Goal: Transaction & Acquisition: Obtain resource

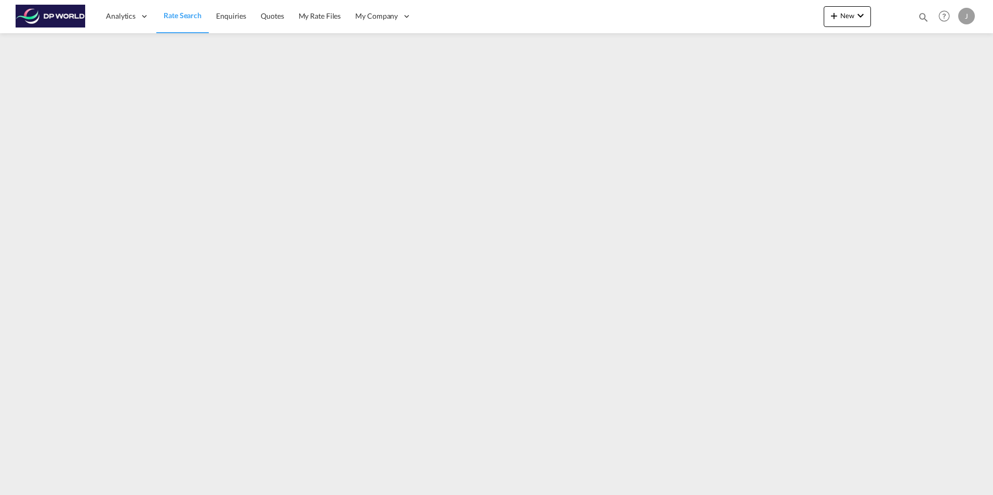
click at [174, 12] on span "Rate Search" at bounding box center [183, 15] width 38 height 9
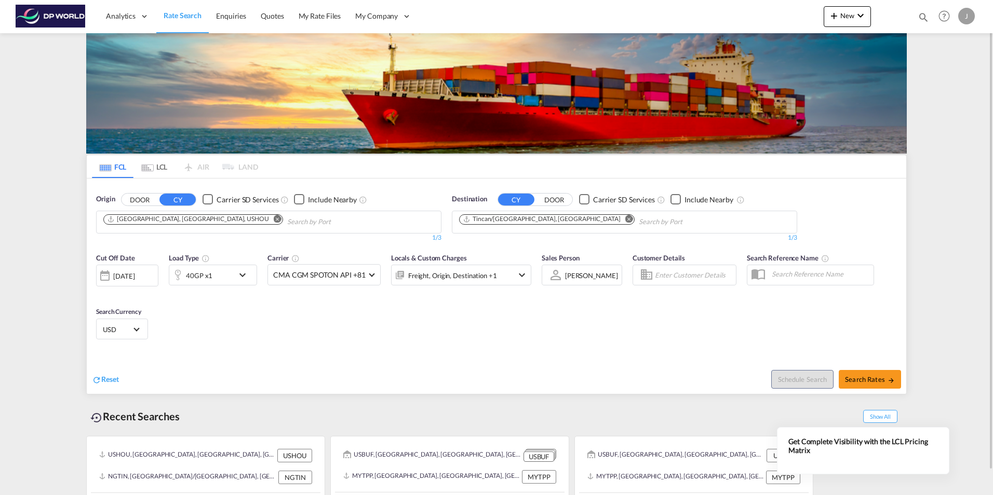
click at [274, 219] on md-icon "Remove" at bounding box center [278, 219] width 8 height 8
click at [625, 220] on md-icon "Remove" at bounding box center [629, 219] width 8 height 8
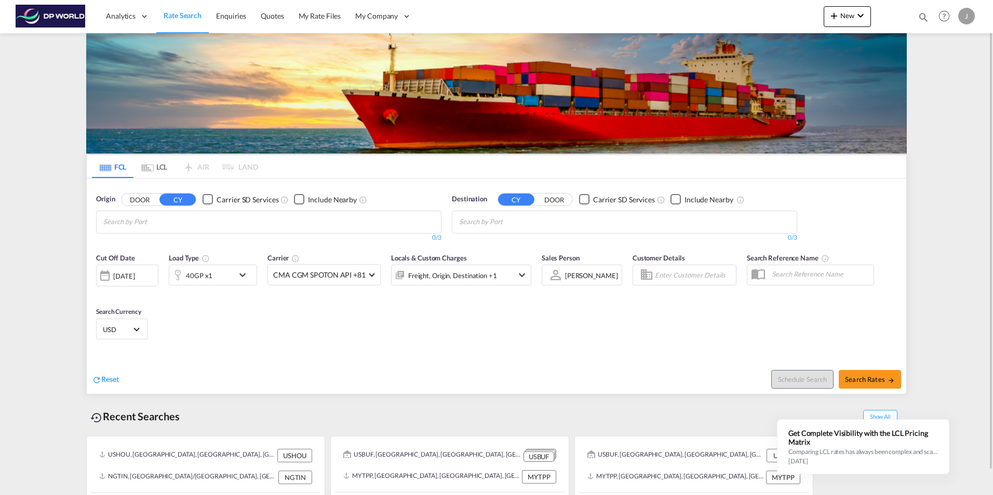
click at [252, 223] on body "Analytics Dashboard Rate Search Enquiries Quotes My Rate Files My Company" at bounding box center [496, 247] width 993 height 495
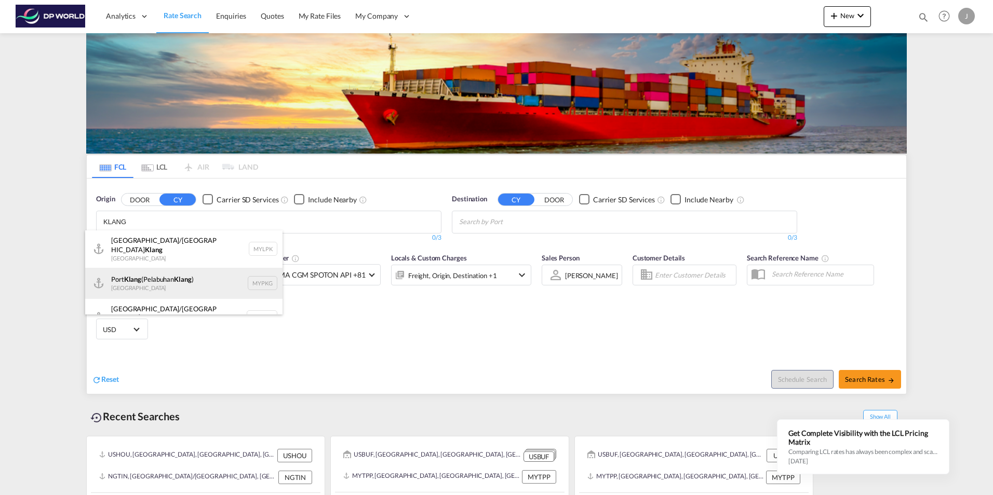
type input "KLANG"
click at [186, 282] on div "[GEOGRAPHIC_DATA] ([GEOGRAPHIC_DATA] ) [GEOGRAPHIC_DATA] MYPKG" at bounding box center [183, 283] width 197 height 31
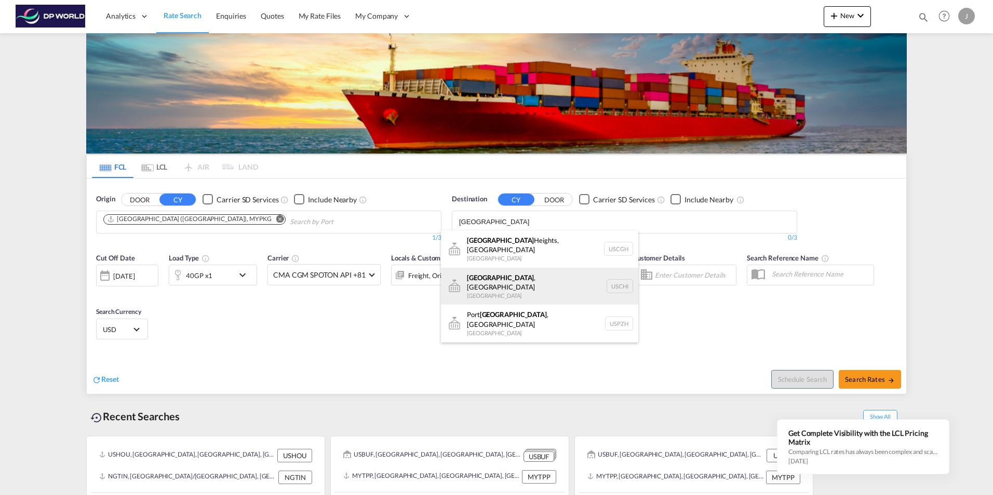
type input "[GEOGRAPHIC_DATA]"
click at [518, 278] on div "[GEOGRAPHIC_DATA] , [GEOGRAPHIC_DATA] [GEOGRAPHIC_DATA] [GEOGRAPHIC_DATA]" at bounding box center [539, 286] width 197 height 37
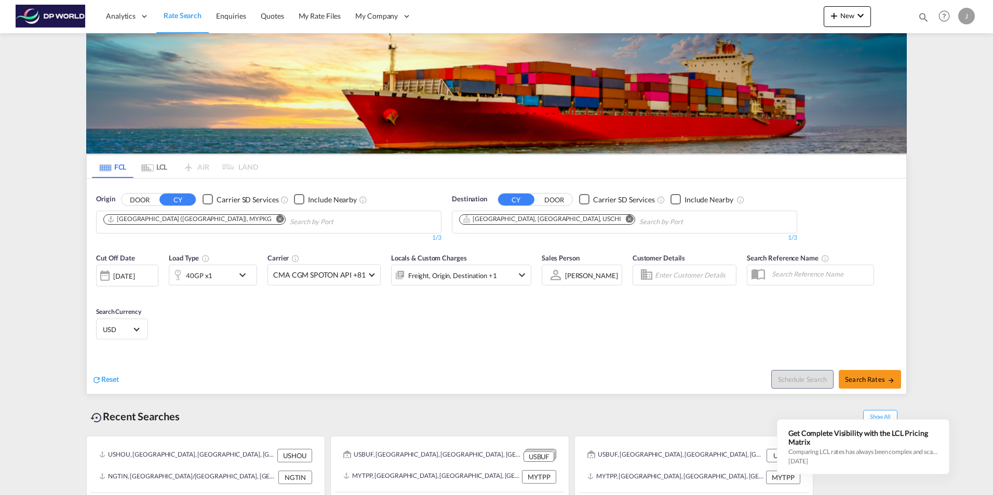
click at [130, 274] on div "[DATE]" at bounding box center [123, 276] width 21 height 9
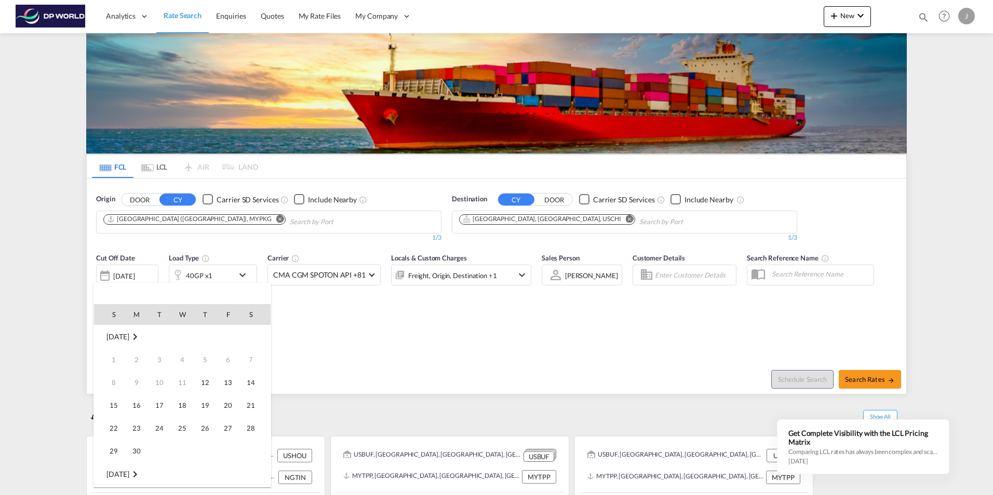
scroll to position [413, 0]
click at [208, 386] on span "11" at bounding box center [205, 382] width 21 height 21
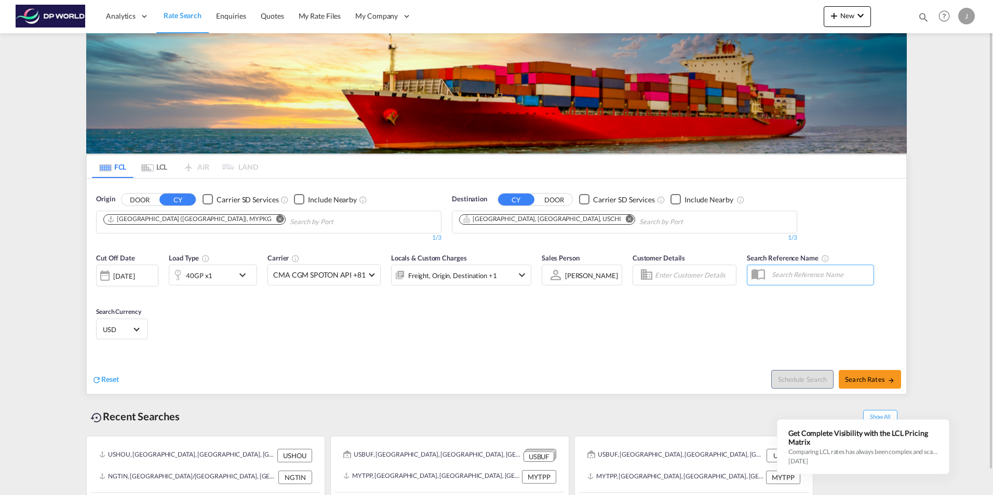
click at [134, 279] on div "[DATE]" at bounding box center [123, 276] width 21 height 9
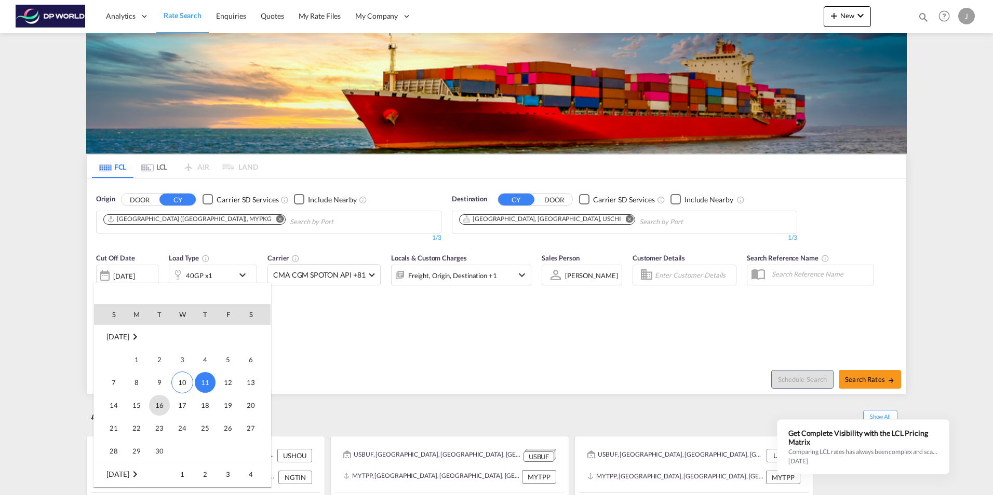
click at [161, 408] on span "16" at bounding box center [159, 405] width 21 height 21
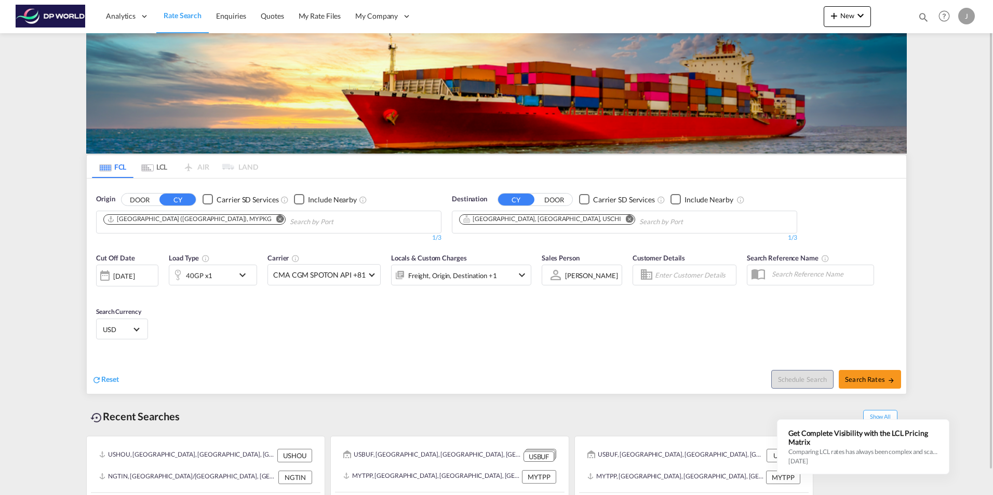
click at [218, 276] on div "40GP x1" at bounding box center [201, 275] width 64 height 21
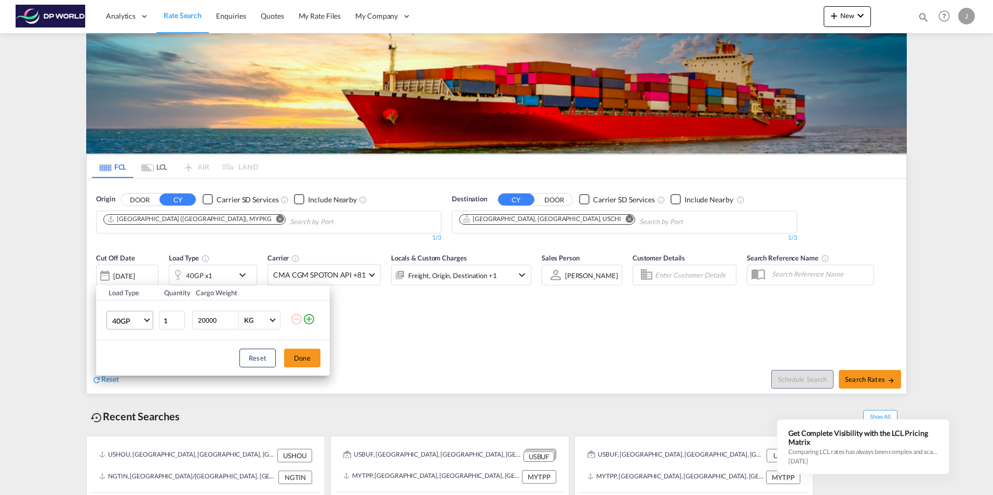
click at [133, 319] on span "40GP" at bounding box center [127, 321] width 30 height 10
click at [127, 299] on div "20GP" at bounding box center [121, 296] width 18 height 10
click at [301, 357] on button "Done" at bounding box center [302, 358] width 36 height 19
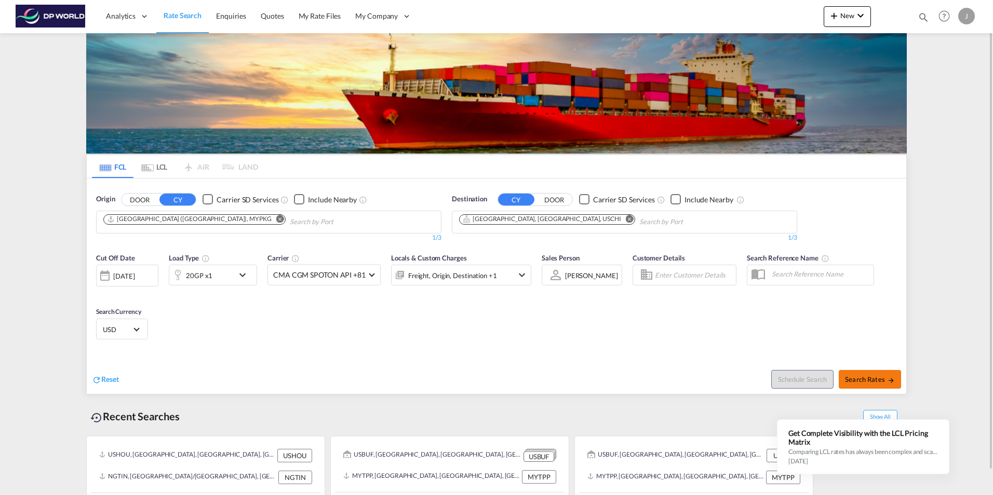
click at [882, 378] on span "Search Rates" at bounding box center [870, 379] width 50 height 8
type input "MYPKG to USCHI / [DATE]"
